Goal: Information Seeking & Learning: Learn about a topic

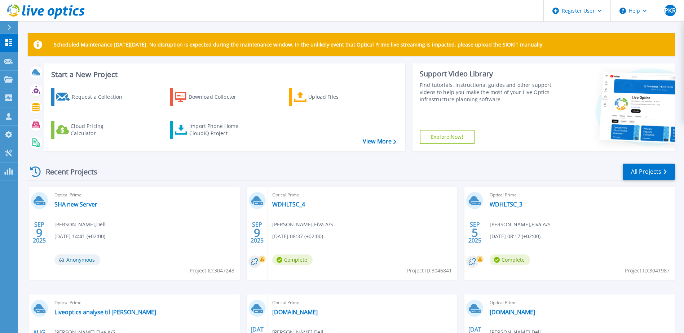
click at [285, 208] on div "Optical Prime WDHLTSC_4 Oliver Monberg-Jensen , Eiva A/S 09/09/2025, 08:37 (+02…" at bounding box center [363, 233] width 190 height 93
click at [295, 204] on link "WDHLTSC_4" at bounding box center [288, 204] width 33 height 7
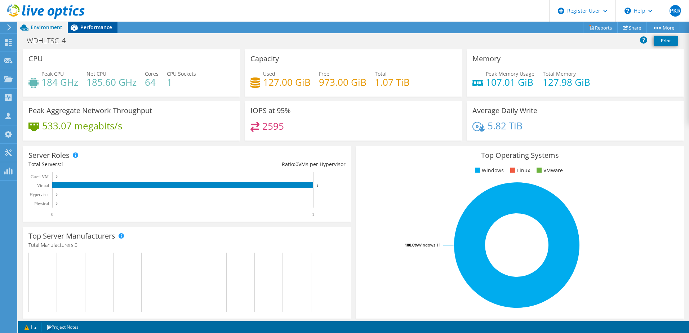
click at [92, 30] on span "Performance" at bounding box center [96, 27] width 32 height 7
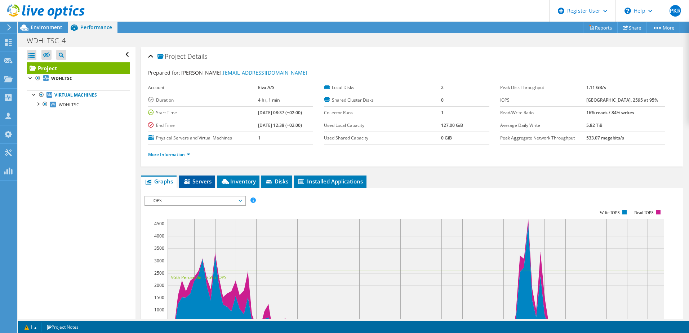
click at [202, 178] on span "Servers" at bounding box center [197, 181] width 29 height 7
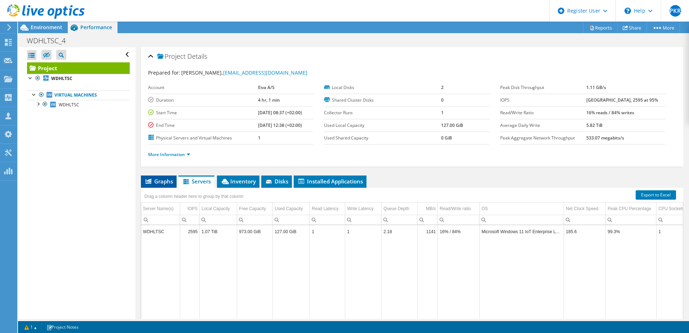
click at [167, 180] on span "Graphs" at bounding box center [159, 181] width 28 height 7
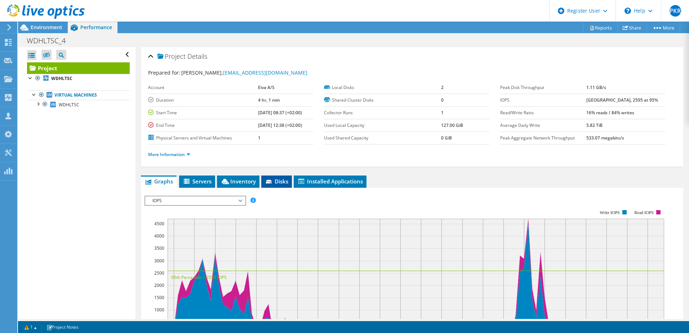
click at [287, 180] on span "Disks" at bounding box center [276, 181] width 23 height 7
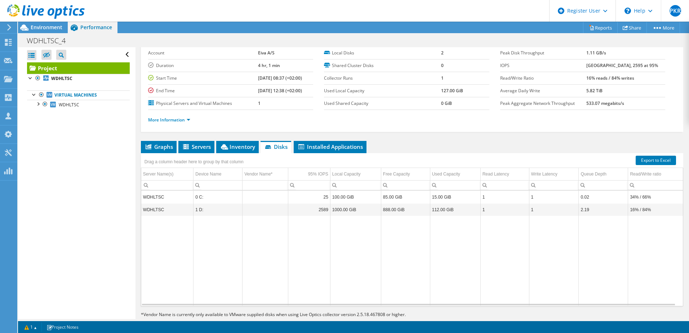
scroll to position [45, 0]
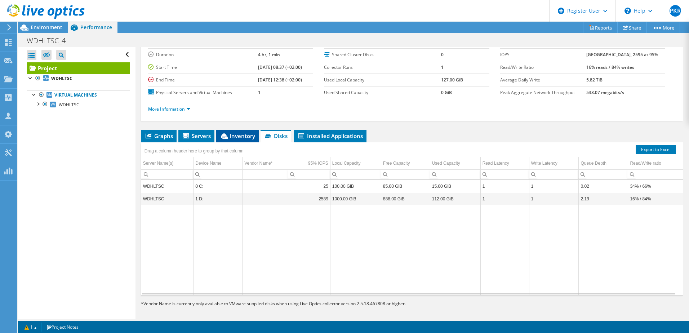
click at [240, 136] on span "Inventory" at bounding box center [237, 135] width 35 height 7
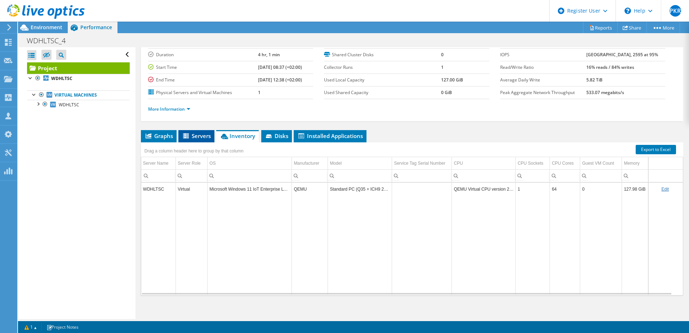
click at [203, 134] on span "Servers" at bounding box center [196, 135] width 29 height 7
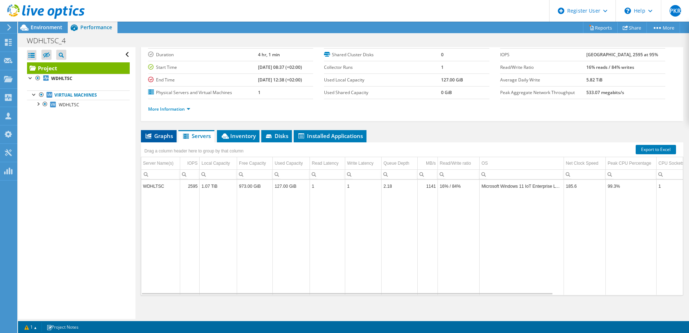
click at [154, 139] on span "Graphs" at bounding box center [159, 135] width 28 height 7
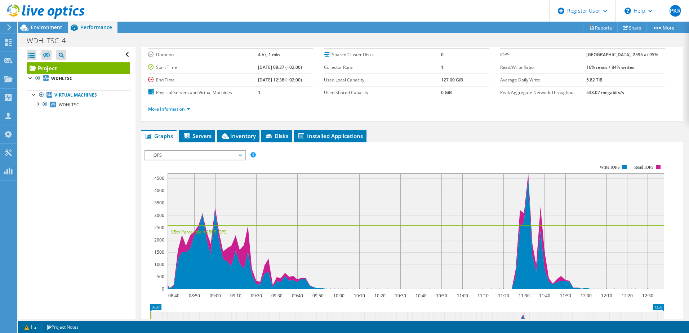
click at [217, 151] on span "IOPS" at bounding box center [195, 155] width 93 height 9
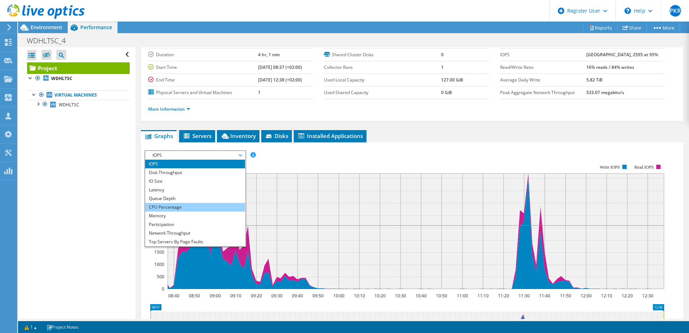
click at [184, 204] on li "CPU Percentage" at bounding box center [195, 207] width 100 height 9
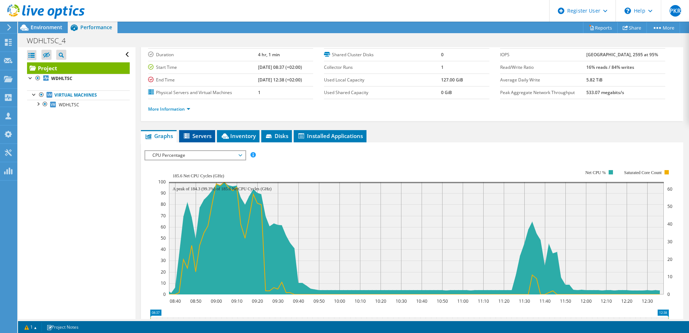
click at [203, 137] on span "Servers" at bounding box center [197, 135] width 29 height 7
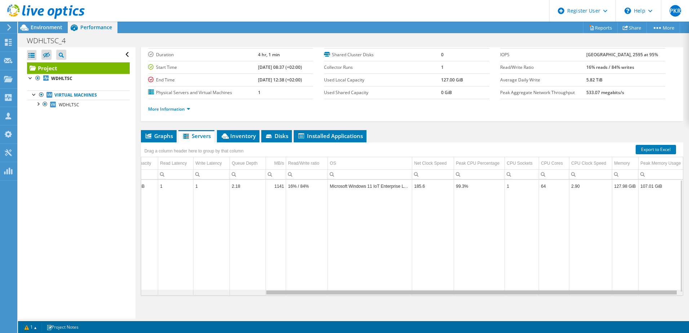
scroll to position [0, 162]
drag, startPoint x: 498, startPoint y: 293, endPoint x: 691, endPoint y: 286, distance: 192.4
click at [689, 286] on html "PKR Dell User Pernille Kobbelgaard Ravnsbak Pernille.Ravnsbaek@Dell.com Dell My…" at bounding box center [344, 166] width 689 height 333
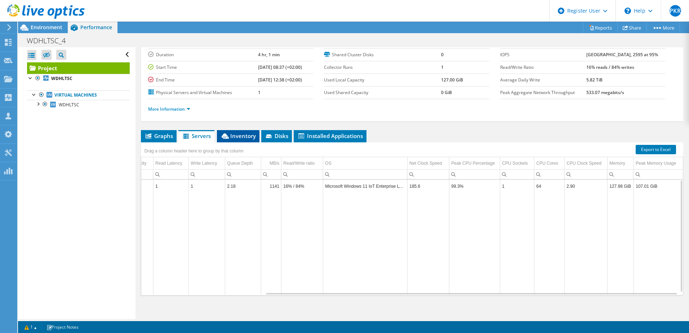
click at [246, 135] on span "Inventory" at bounding box center [238, 135] width 35 height 7
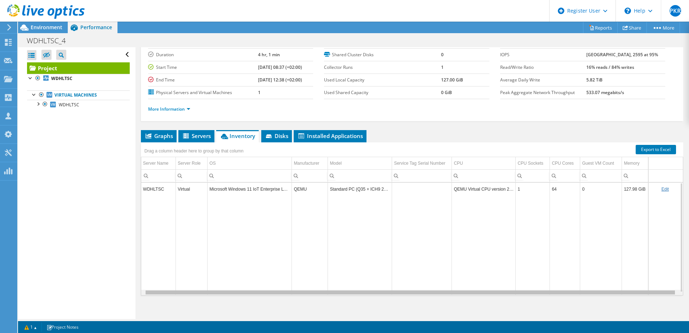
scroll to position [0, 5]
drag, startPoint x: 415, startPoint y: 295, endPoint x: 557, endPoint y: 293, distance: 142.8
click at [557, 293] on body "PKR Dell User Pernille Kobbelgaard Ravnsbak Pernille.Ravnsbaek@Dell.com Dell My…" at bounding box center [344, 166] width 689 height 333
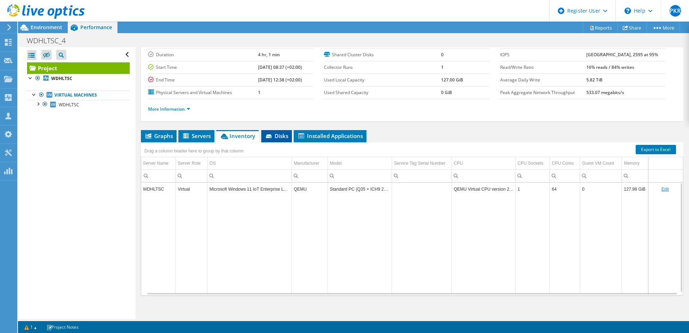
click at [280, 136] on span "Disks" at bounding box center [276, 135] width 23 height 7
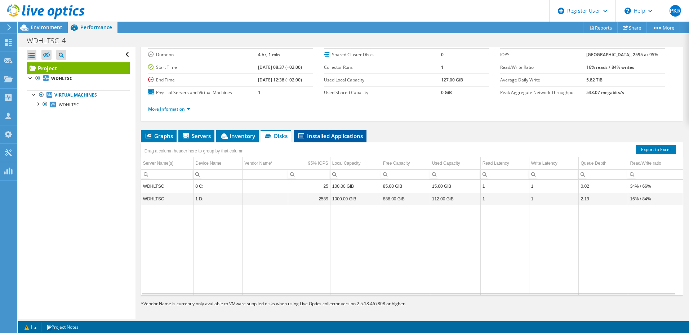
click at [337, 136] on span "Installed Applications" at bounding box center [330, 135] width 66 height 7
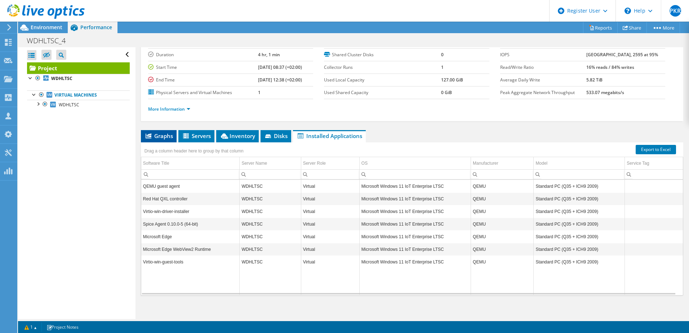
click at [160, 137] on span "Graphs" at bounding box center [159, 135] width 28 height 7
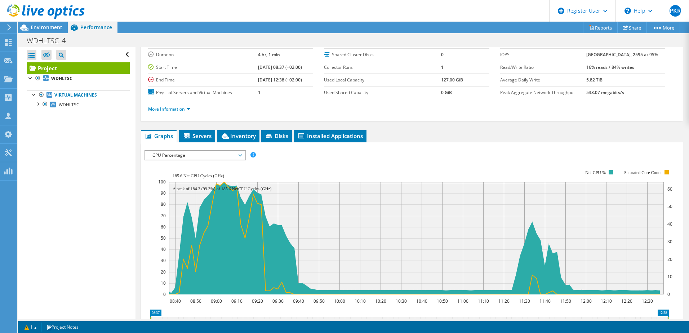
click at [206, 153] on span "CPU Percentage" at bounding box center [195, 155] width 93 height 9
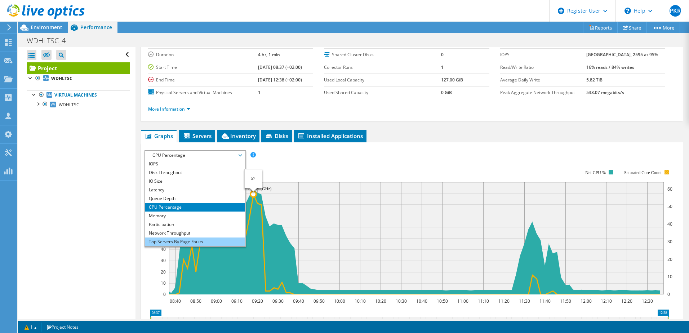
click at [197, 240] on li "Top Servers By Page Faults" at bounding box center [195, 242] width 100 height 9
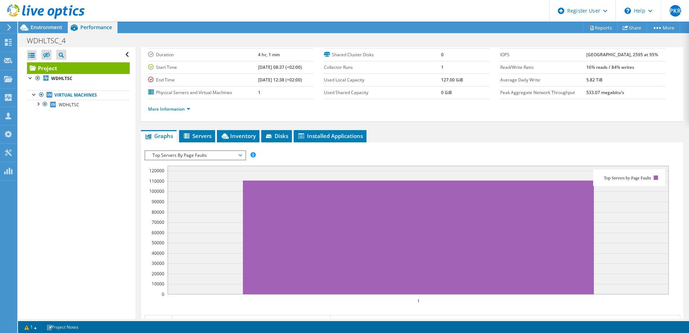
click at [220, 150] on div "Top Servers By Page Faults IOPS Disk Throughput IO Size Latency Queue Depth CPU…" at bounding box center [196, 155] width 102 height 10
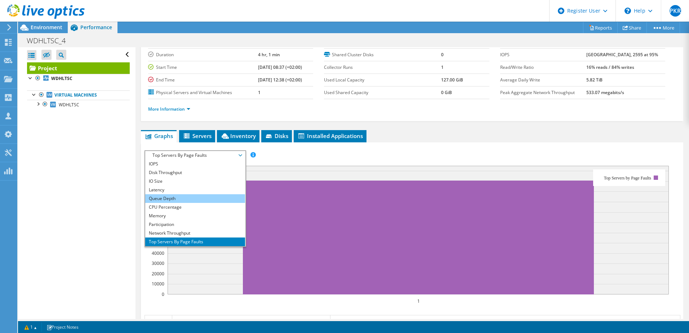
click at [214, 198] on li "Queue Depth" at bounding box center [195, 198] width 100 height 9
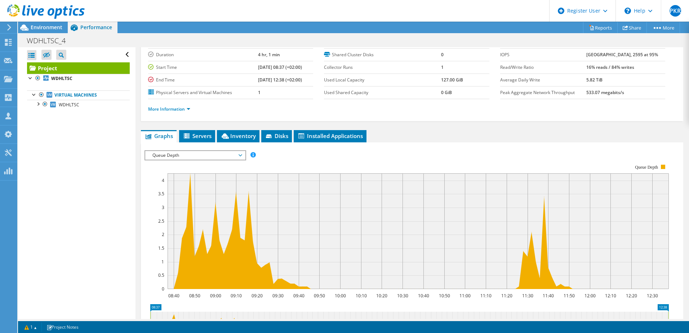
click at [172, 158] on span "Queue Depth" at bounding box center [195, 155] width 93 height 9
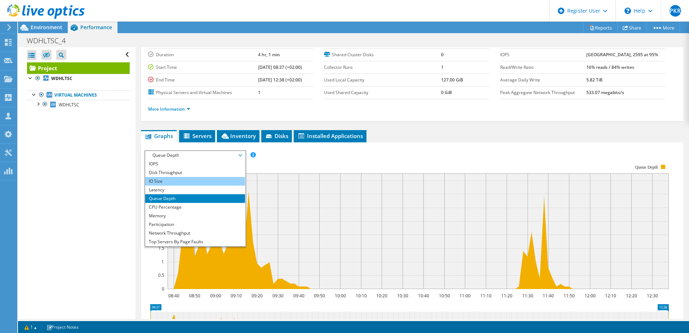
click at [195, 182] on li "IO Size" at bounding box center [195, 181] width 100 height 9
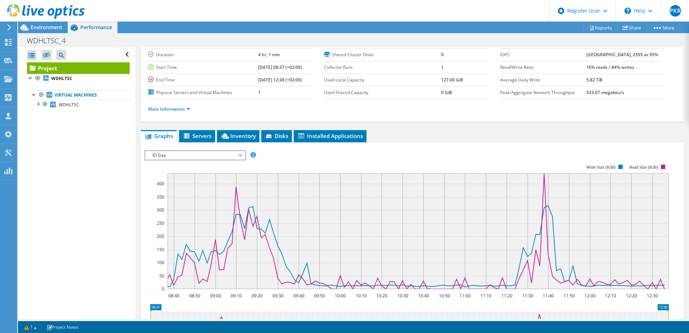
click at [228, 152] on span "IO Size" at bounding box center [195, 155] width 93 height 9
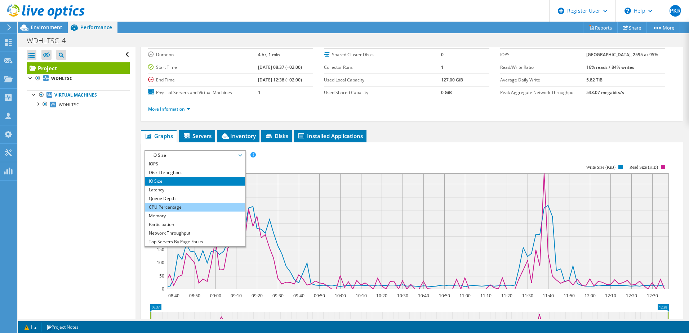
click at [197, 208] on li "CPU Percentage" at bounding box center [195, 207] width 100 height 9
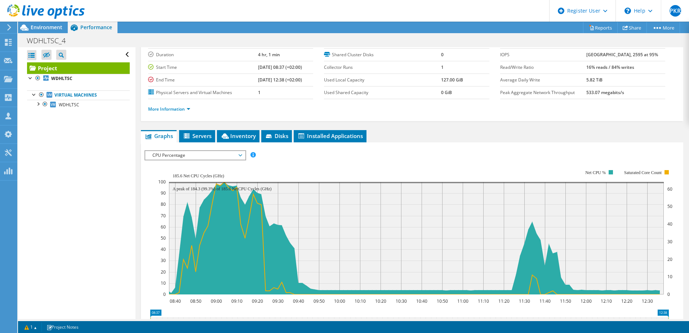
click at [200, 154] on span "CPU Percentage" at bounding box center [195, 155] width 93 height 9
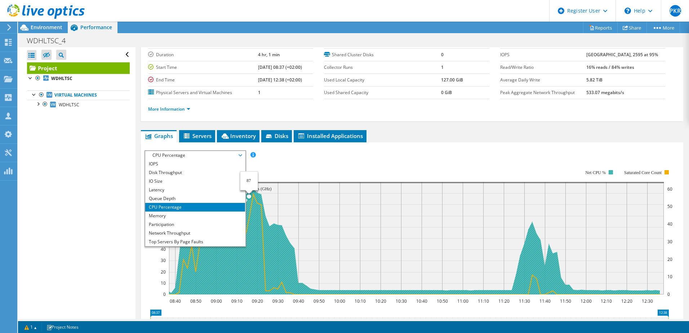
scroll to position [26, 0]
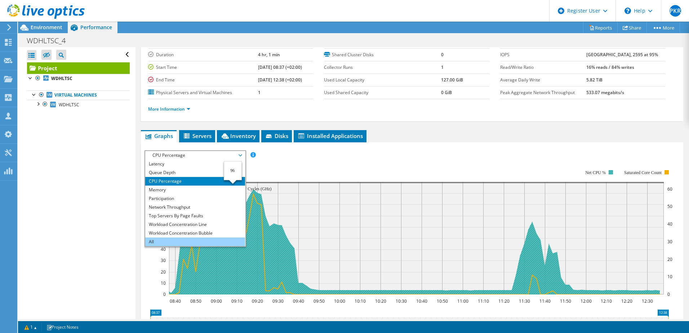
click at [185, 244] on li "All" at bounding box center [195, 242] width 100 height 9
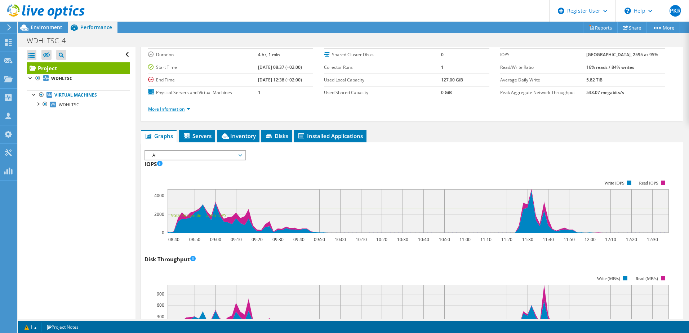
click at [187, 108] on link "More Information" at bounding box center [169, 109] width 42 height 6
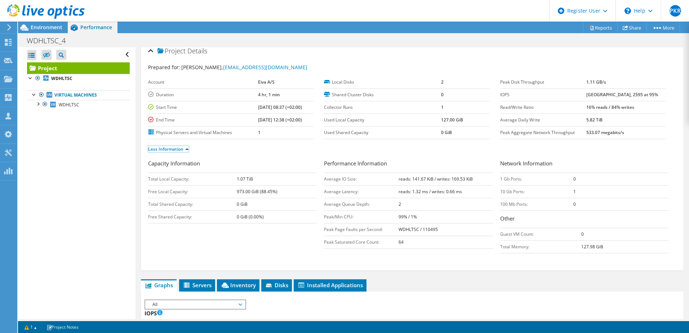
scroll to position [0, 0]
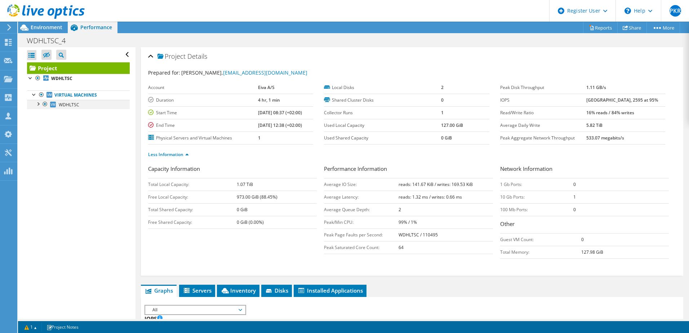
click at [38, 102] on div at bounding box center [37, 103] width 7 height 7
click at [81, 105] on link "WDHLTSC" at bounding box center [78, 104] width 103 height 9
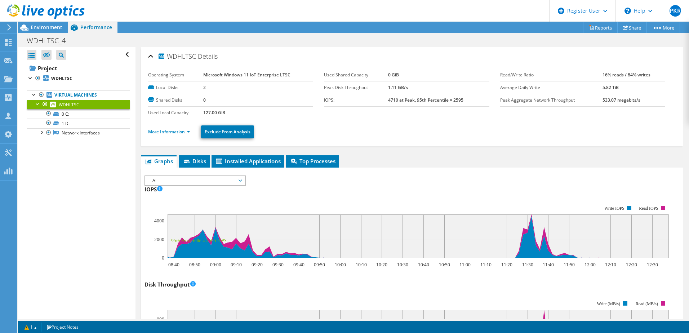
click at [183, 133] on link "More Information" at bounding box center [169, 132] width 42 height 6
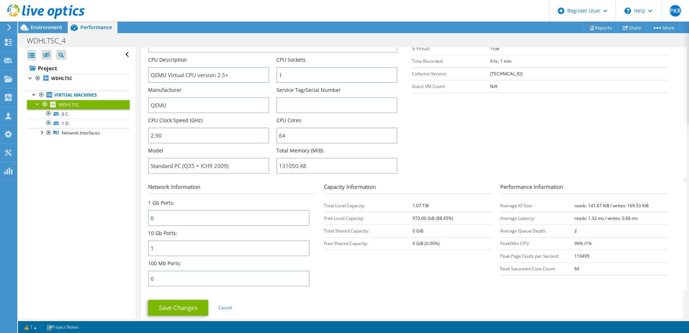
scroll to position [110, 0]
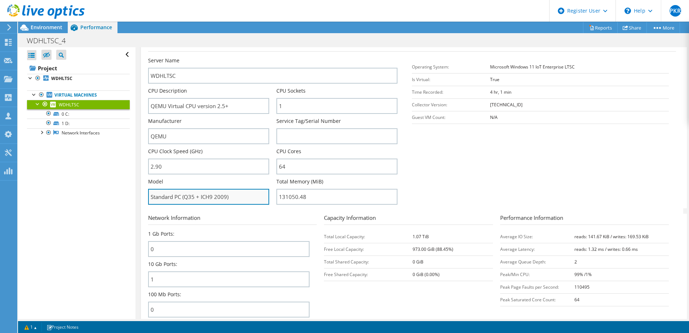
drag, startPoint x: 238, startPoint y: 197, endPoint x: 185, endPoint y: 199, distance: 53.4
click at [185, 199] on input "Standard PC (Q35 + ICH9 2009)" at bounding box center [208, 197] width 121 height 16
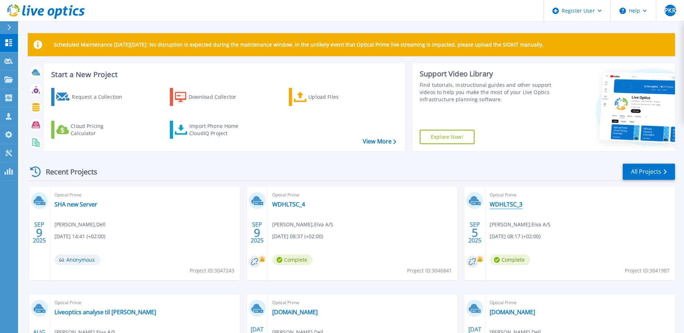
click at [497, 202] on link "WDHLTSC_3" at bounding box center [506, 204] width 33 height 7
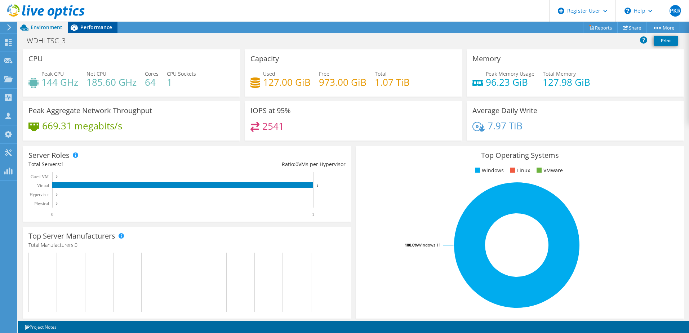
click at [97, 32] on div "Performance" at bounding box center [93, 28] width 50 height 12
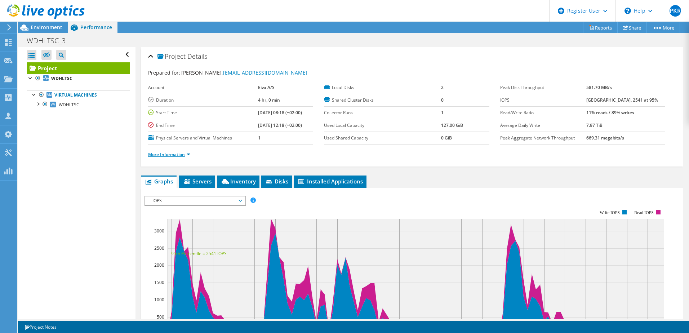
click at [183, 154] on link "More Information" at bounding box center [169, 154] width 42 height 6
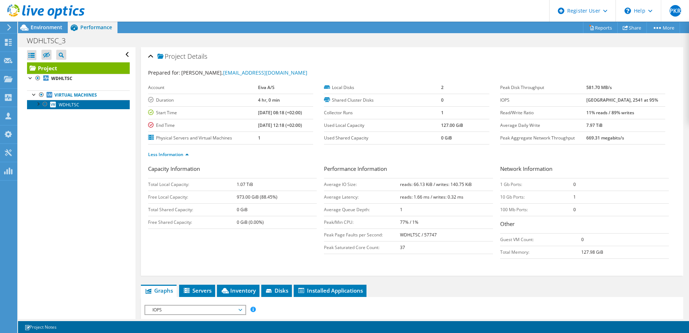
click at [71, 102] on span "WDHLTSC" at bounding box center [69, 105] width 21 height 6
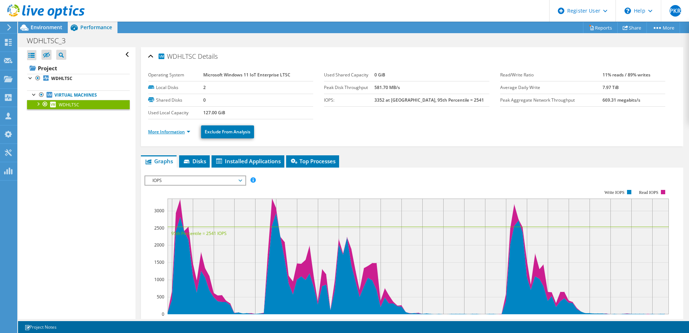
click at [178, 132] on link "More Information" at bounding box center [169, 132] width 42 height 6
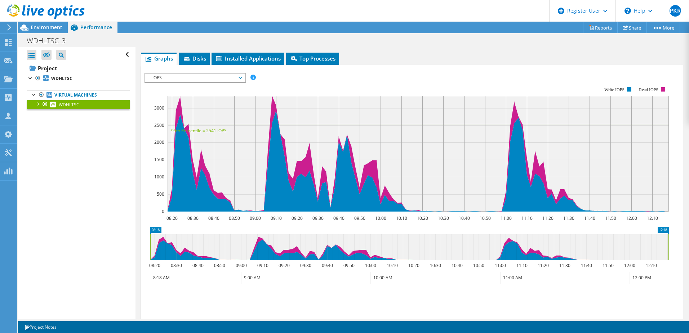
scroll to position [404, 0]
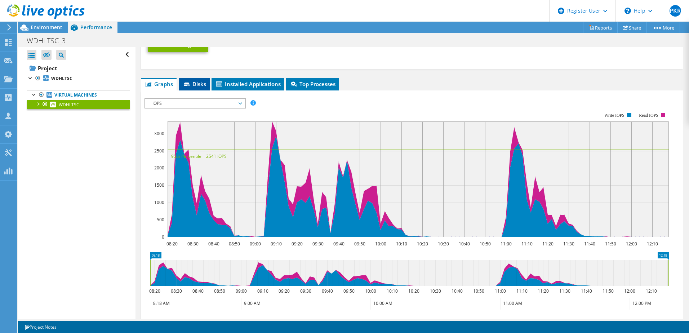
click at [204, 88] on li "Disks" at bounding box center [194, 84] width 31 height 12
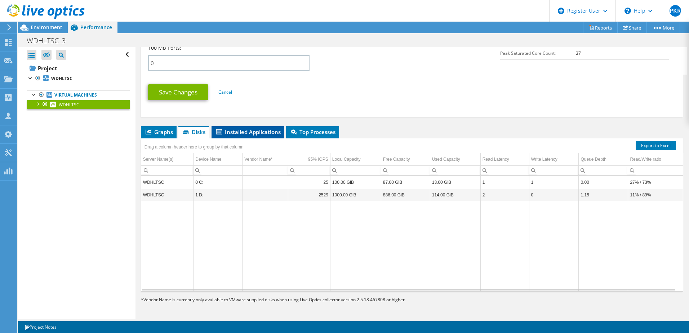
click at [262, 132] on span "Installed Applications" at bounding box center [248, 131] width 66 height 7
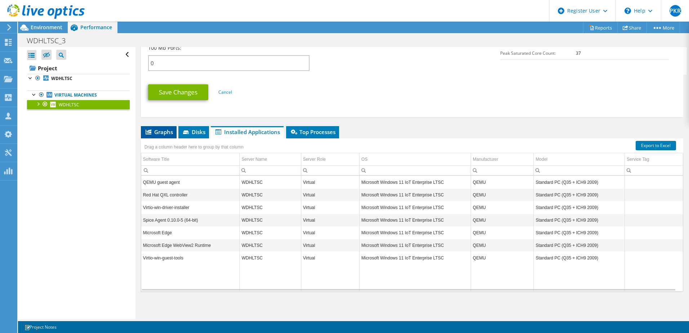
click at [169, 133] on span "Graphs" at bounding box center [159, 131] width 28 height 7
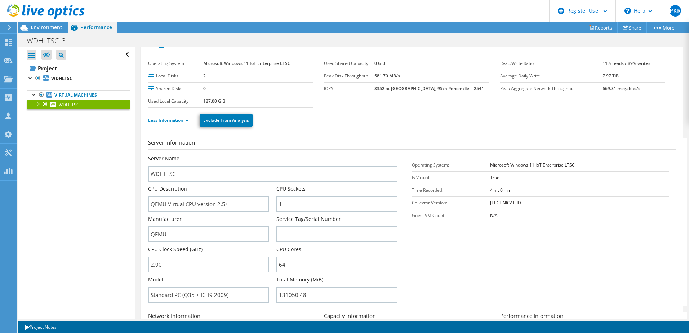
scroll to position [0, 0]
